Goal: Task Accomplishment & Management: Manage account settings

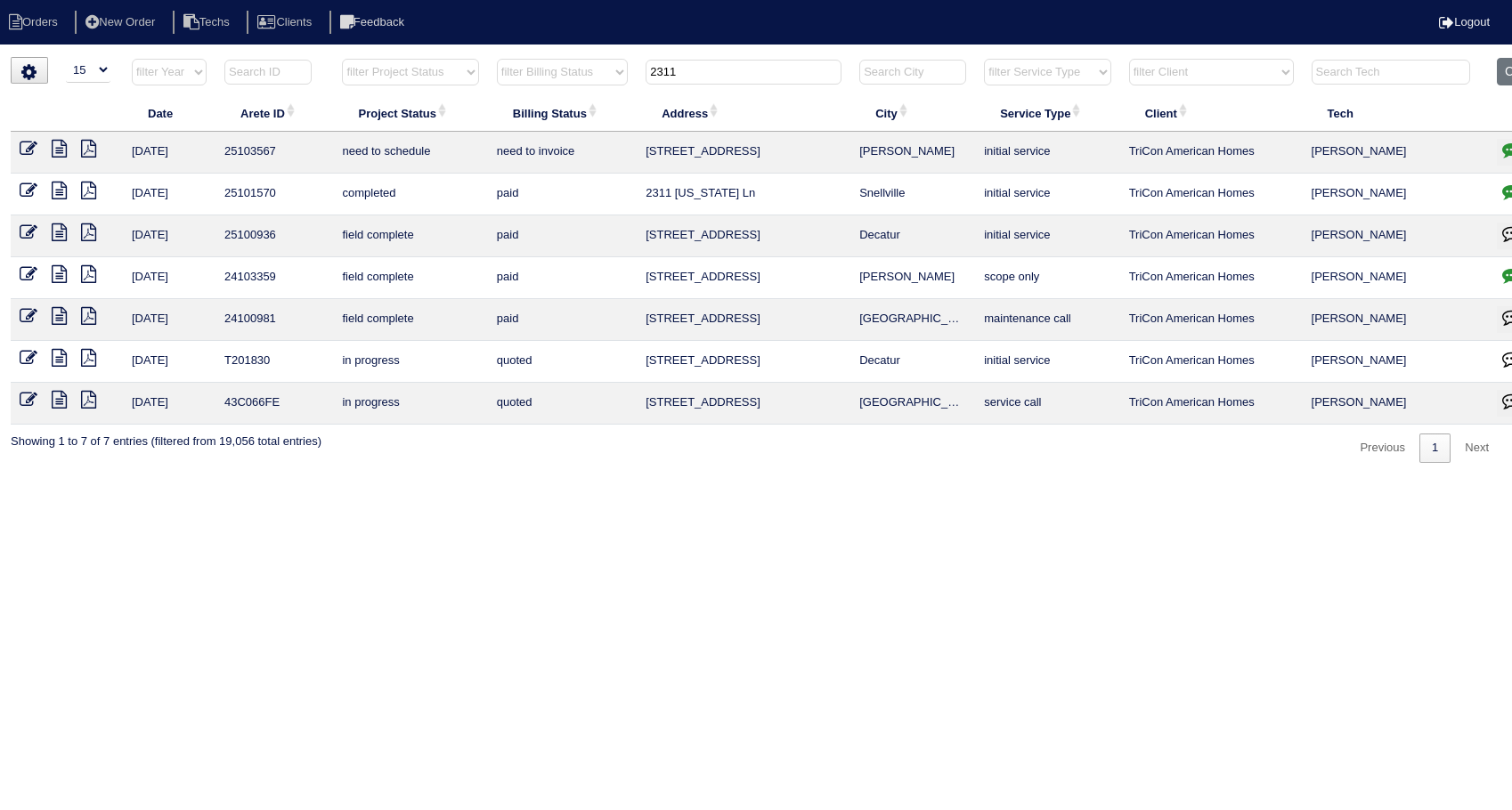
select select "15"
drag, startPoint x: 675, startPoint y: 73, endPoint x: 607, endPoint y: 84, distance: 68.9
click at [607, 84] on tr "filter Year -- Any Year -- 2025 2024 2023 2022 2021 2020 2019 filter Project St…" at bounding box center [783, 76] width 1544 height 37
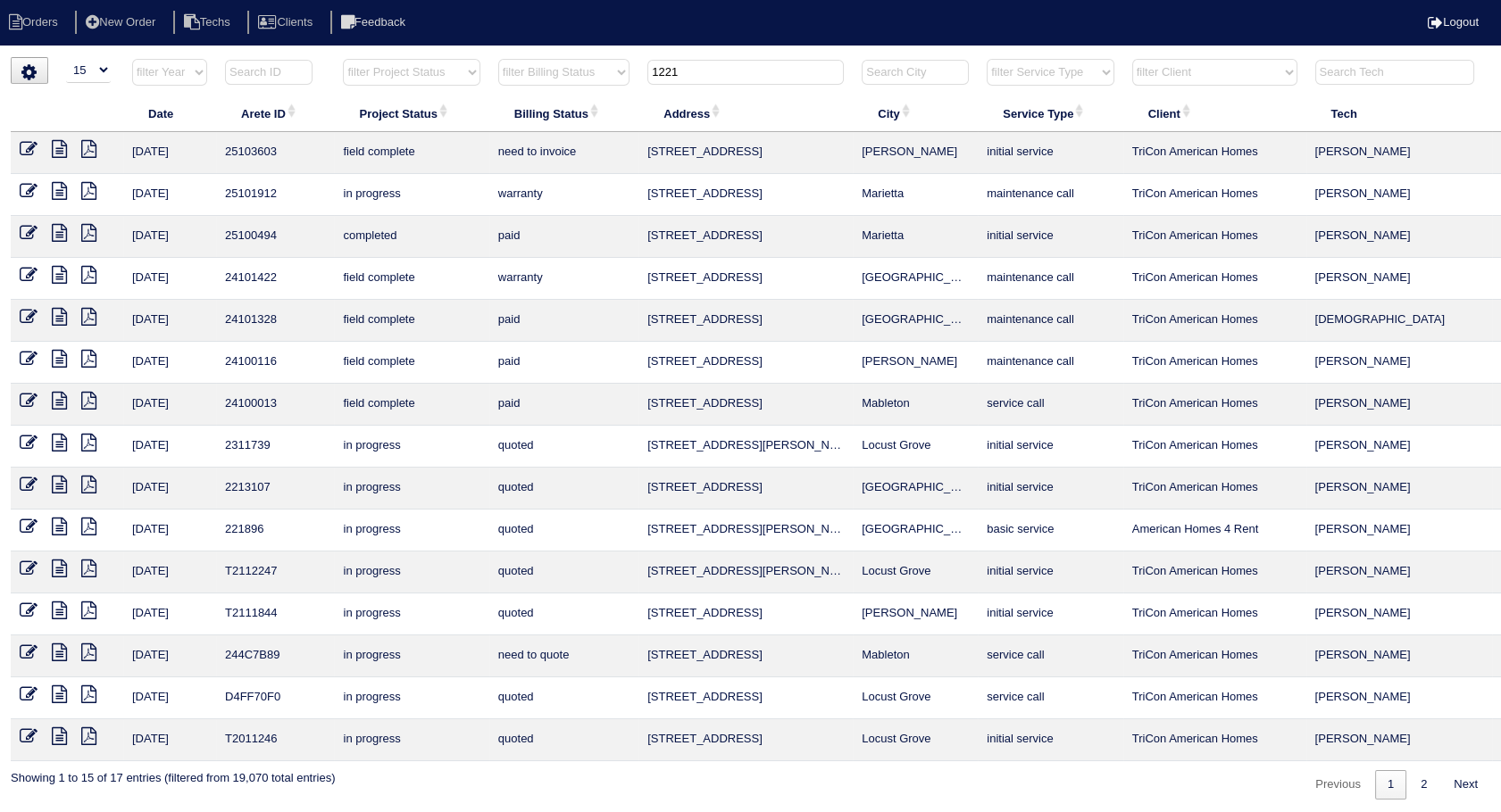
type input "1221"
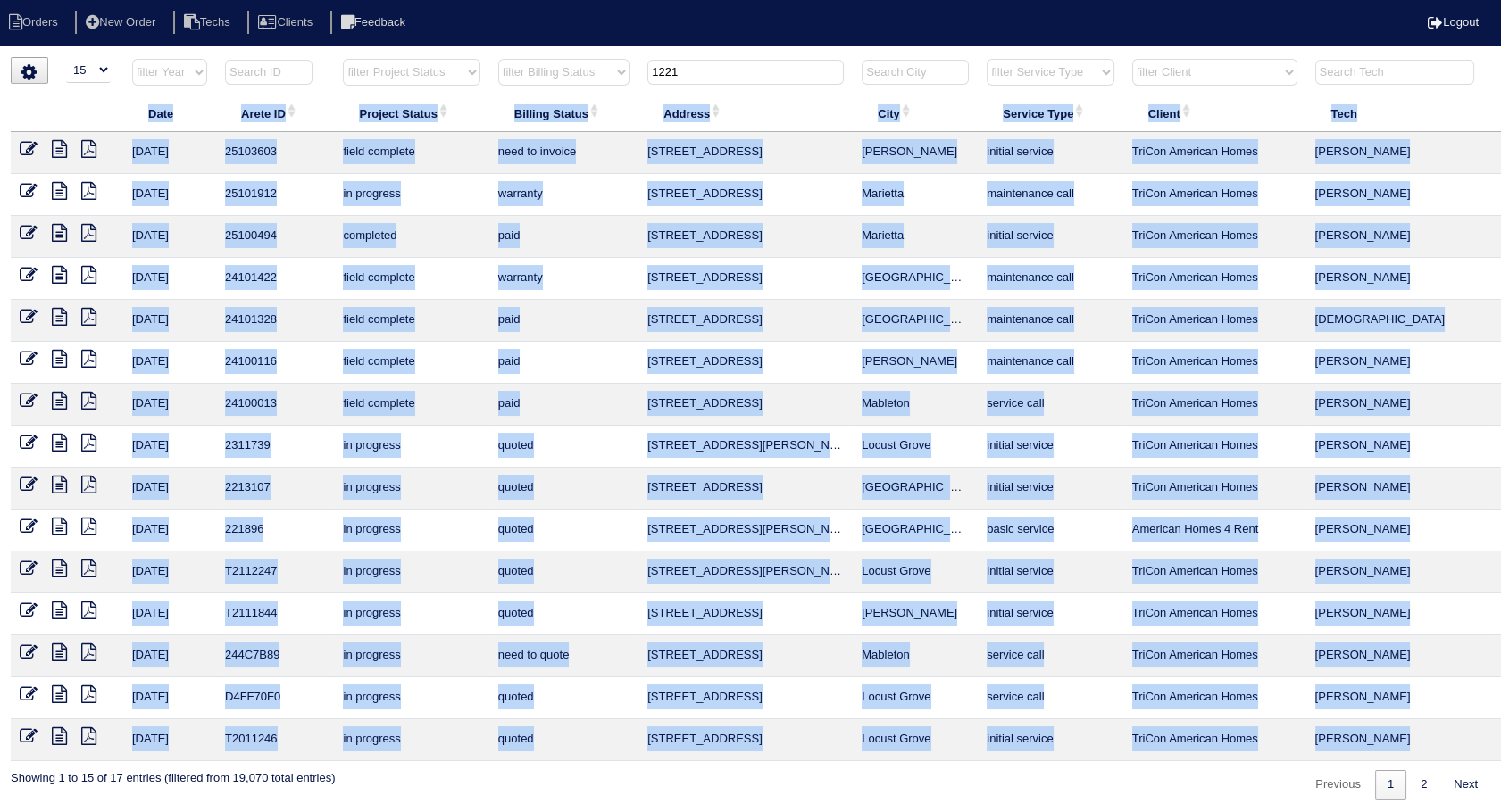
drag, startPoint x: 114, startPoint y: 95, endPoint x: 92, endPoint y: 104, distance: 24.4
click at [103, 104] on div "▼ 10 15 25 50 200 500 Search: Date Arete ID Project Status Billing Status Addre…" at bounding box center [750, 428] width 1479 height 743
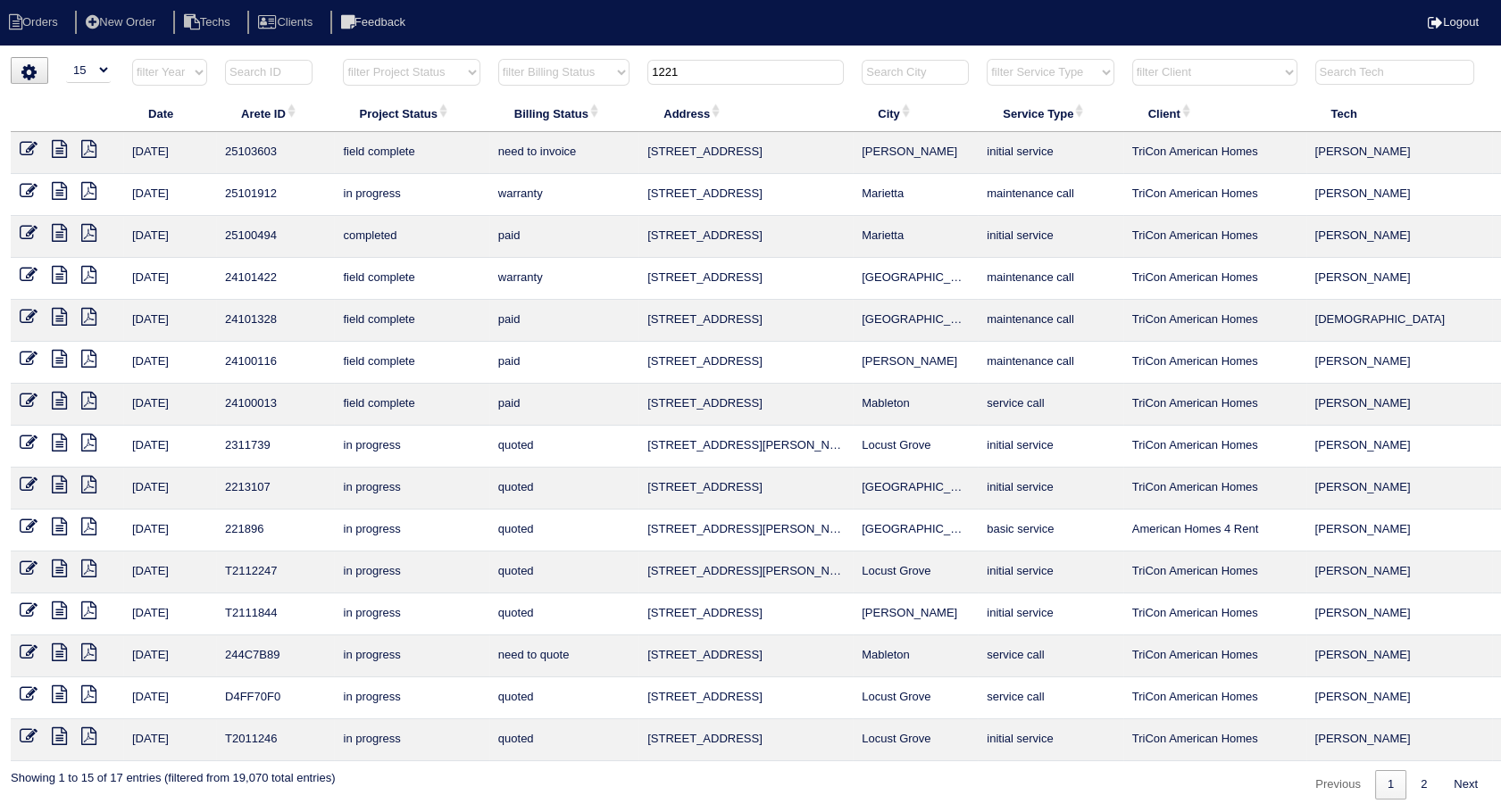
click at [34, 143] on icon at bounding box center [29, 149] width 18 height 18
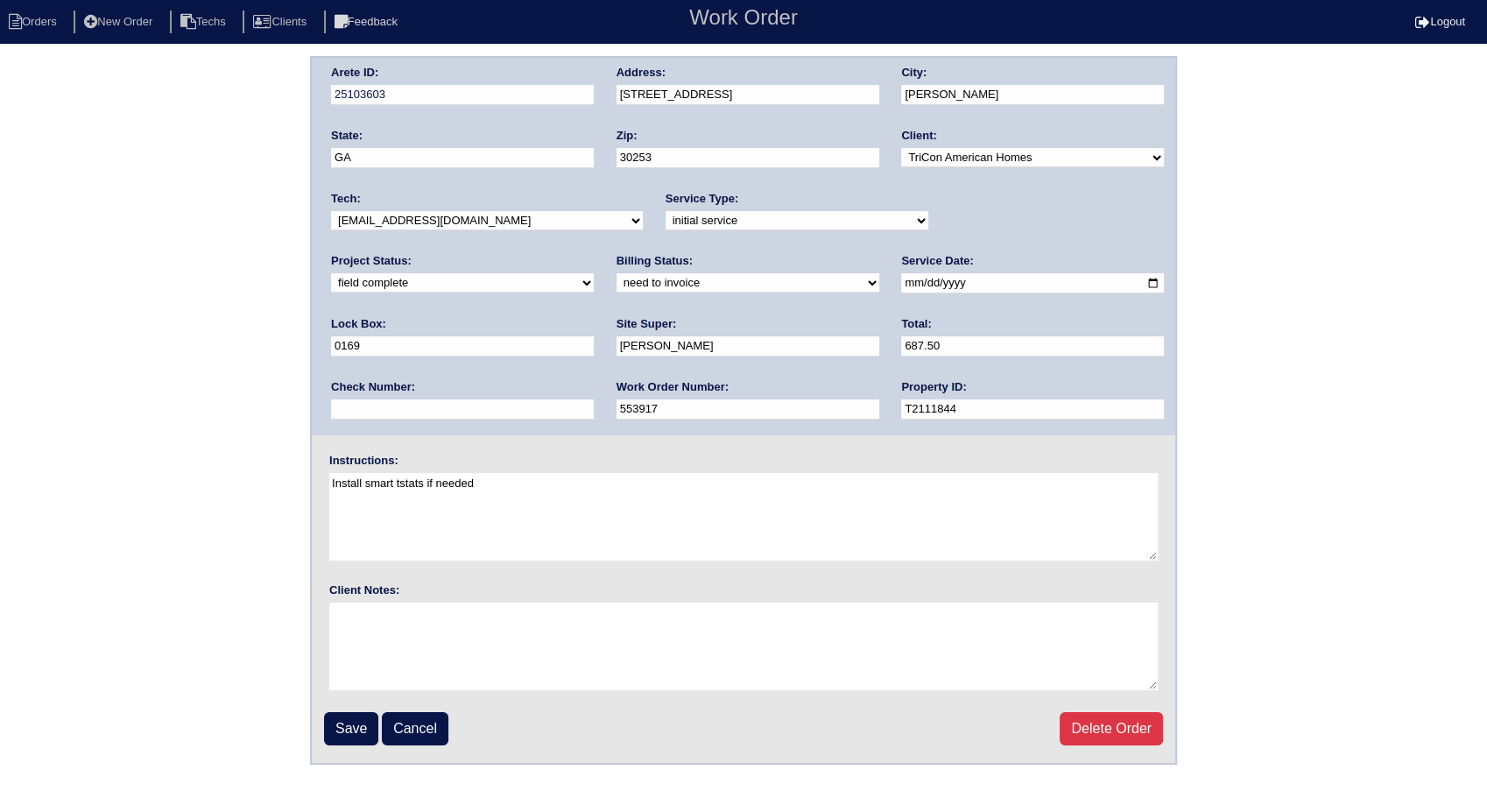
click at [616, 289] on select "need to quote quoted need to invoice invoiced paid warranty purchase order need…" at bounding box center [747, 283] width 263 height 20
select select "invoiced"
click at [616, 274] on select "need to quote quoted need to invoice invoiced paid warranty purchase order need…" at bounding box center [747, 283] width 263 height 20
drag, startPoint x: 352, startPoint y: 719, endPoint x: 394, endPoint y: 283, distance: 438.0
click at [350, 714] on input "Save" at bounding box center [350, 729] width 54 height 33
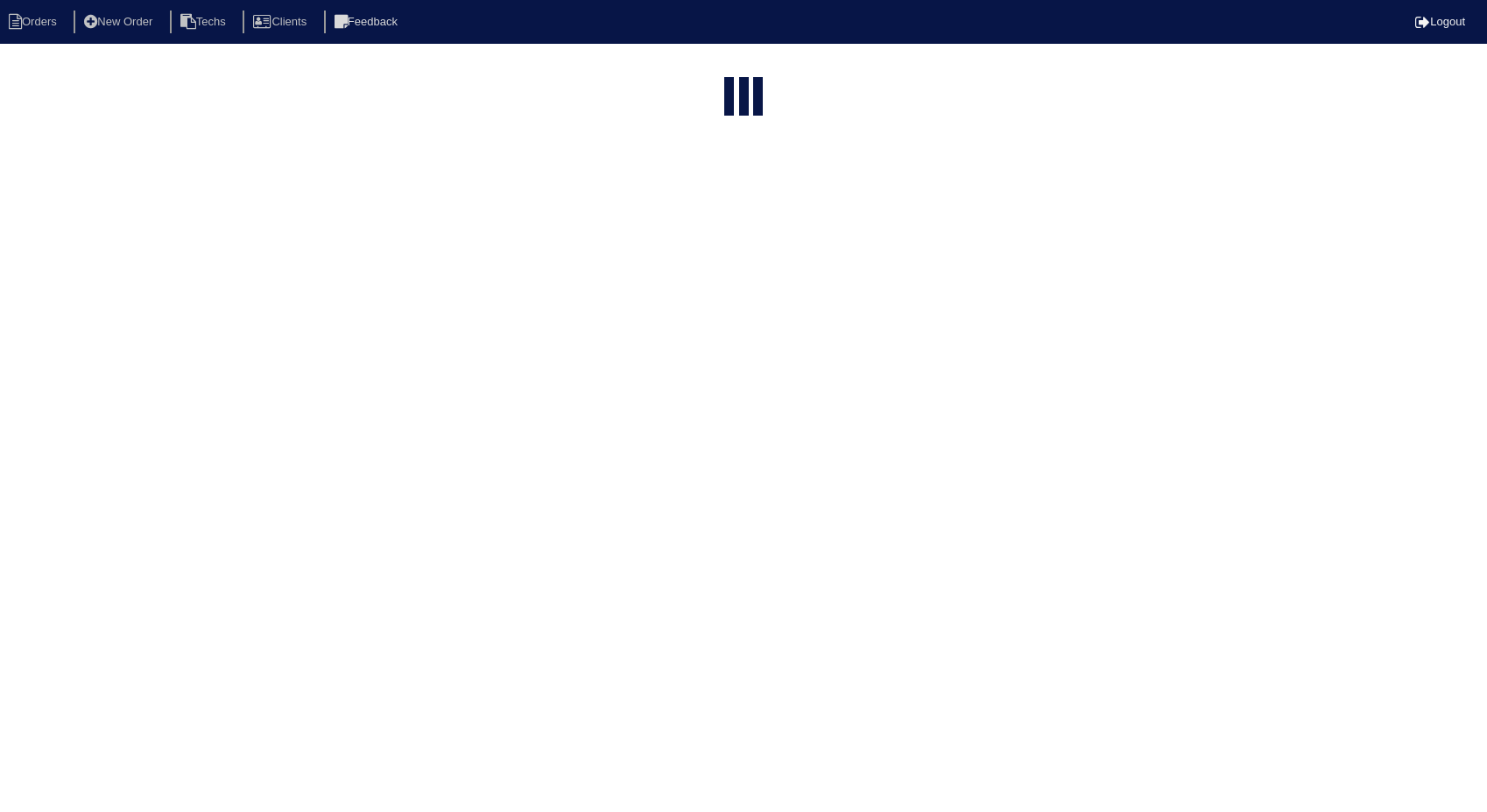
select select "15"
type input "1221"
